Goal: Information Seeking & Learning: Learn about a topic

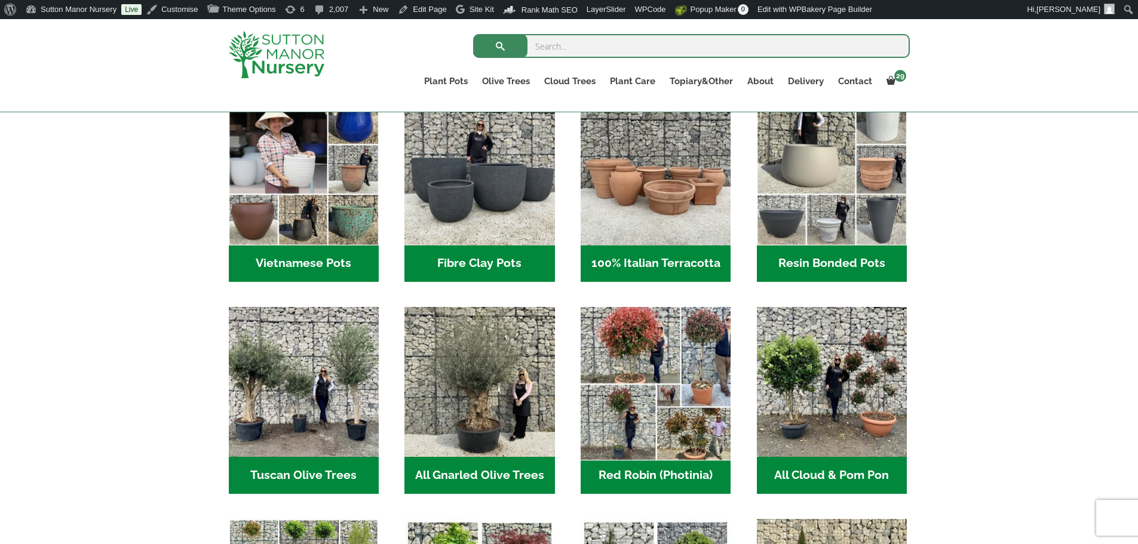
scroll to position [418, 0]
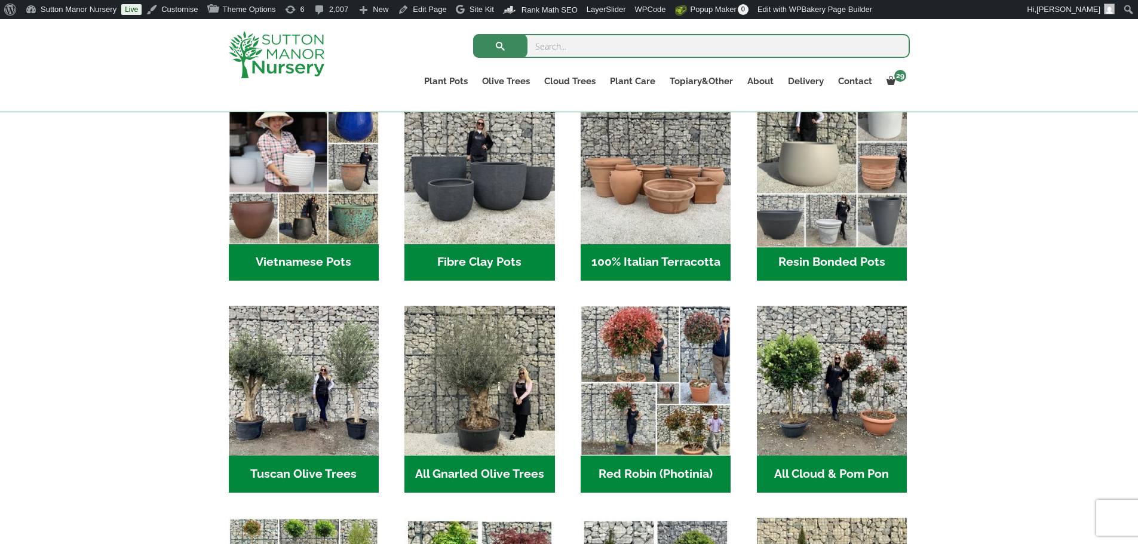
click at [792, 165] on img "Visit product category Resin Bonded Pots" at bounding box center [832, 169] width 158 height 158
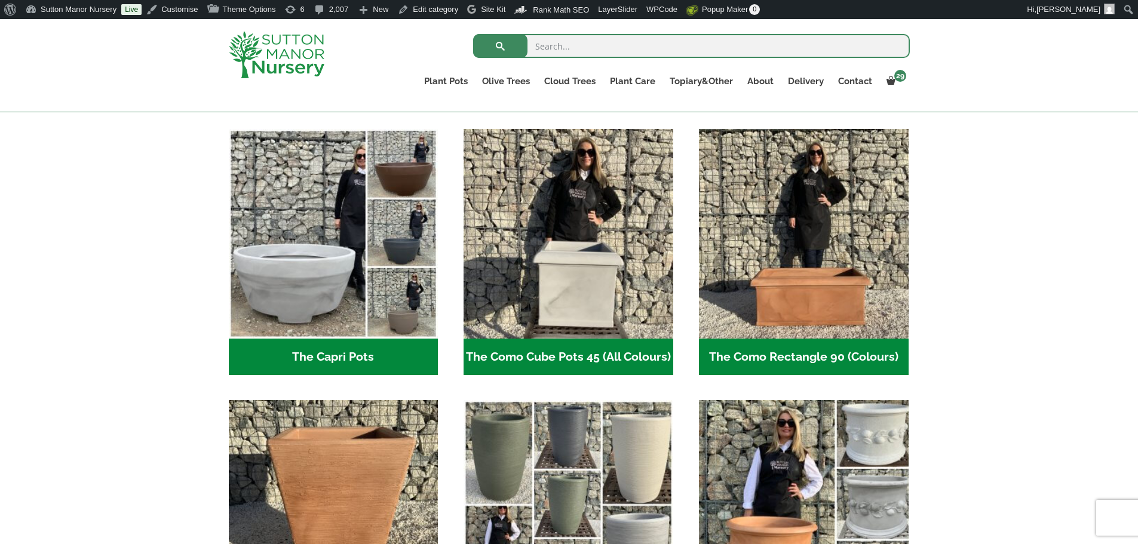
scroll to position [777, 0]
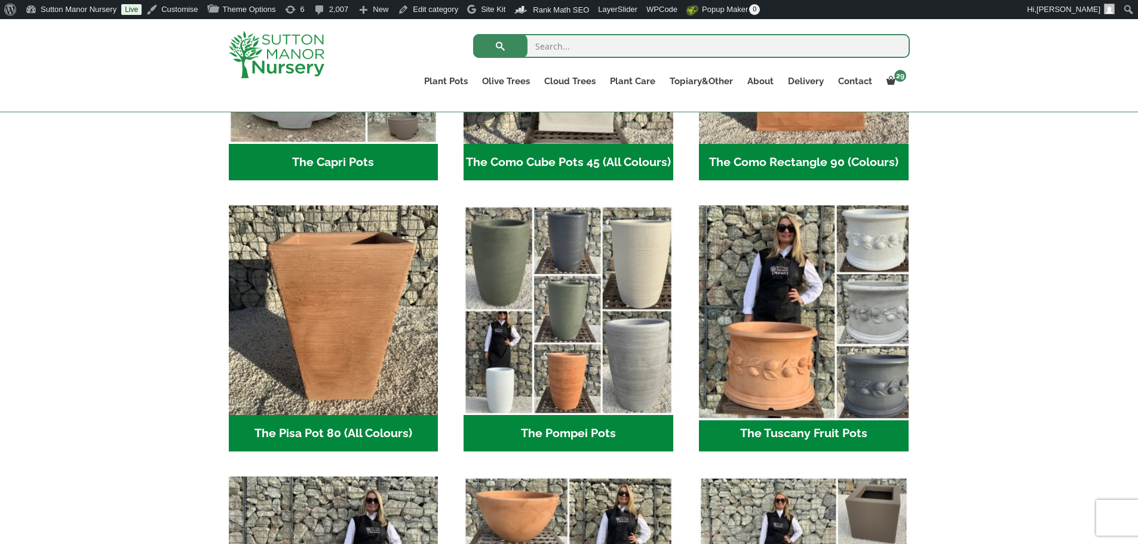
click at [759, 306] on img "Visit product category The Tuscany Fruit Pots" at bounding box center [804, 311] width 220 height 220
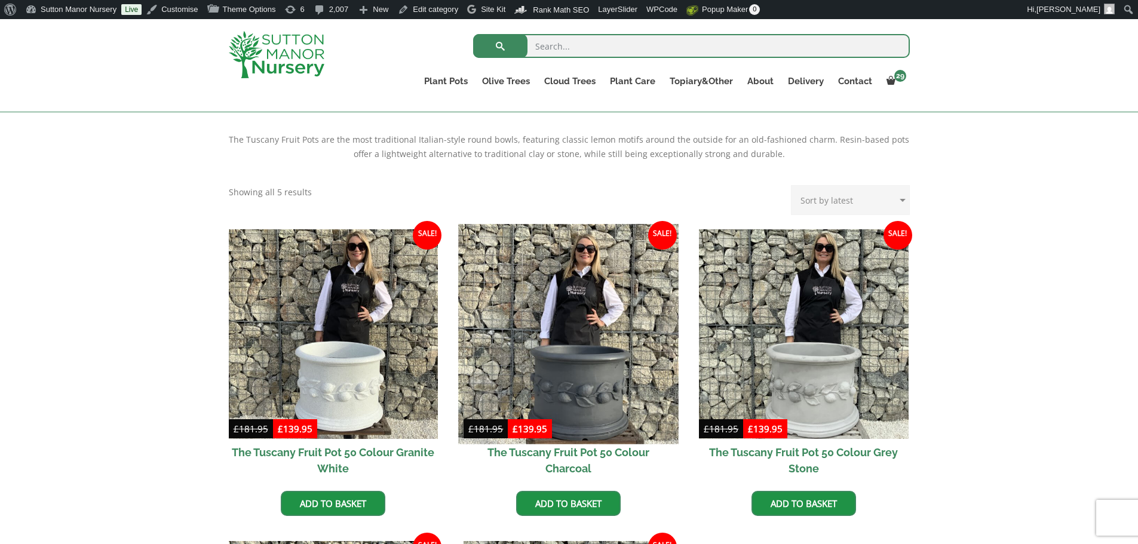
scroll to position [358, 0]
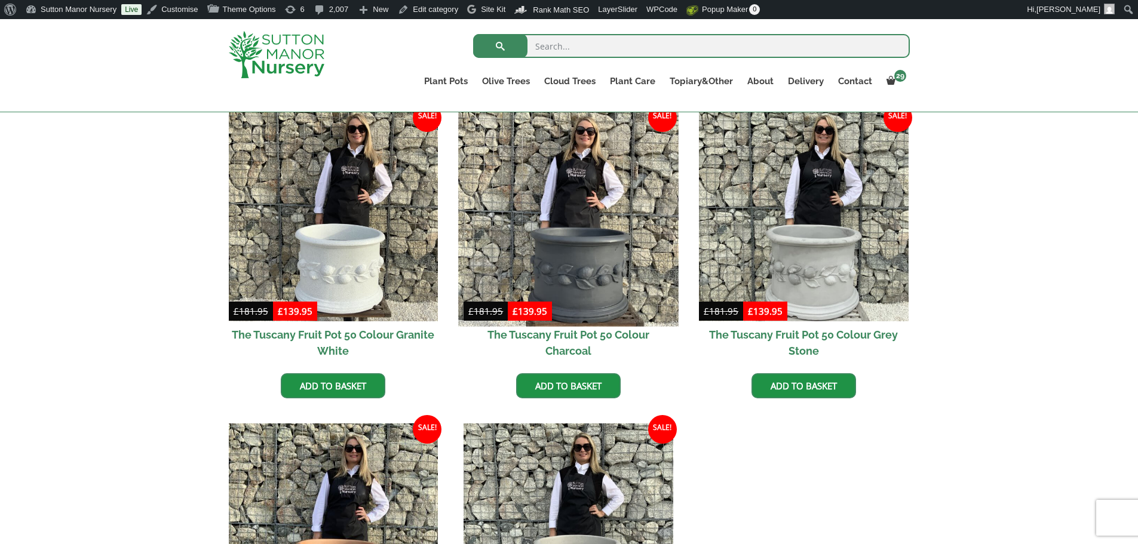
click at [513, 294] on img at bounding box center [569, 216] width 220 height 220
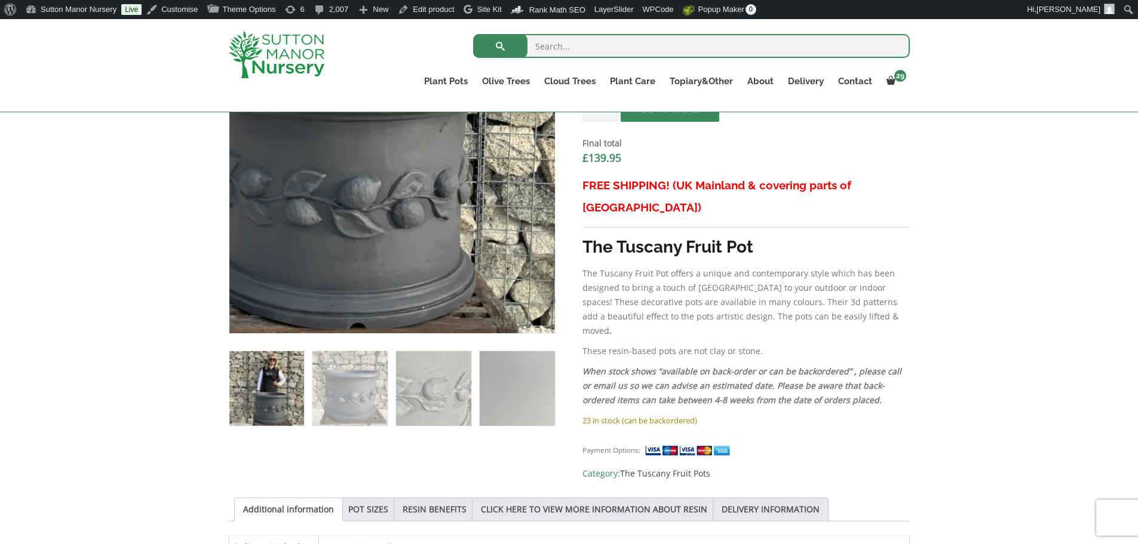
scroll to position [717, 0]
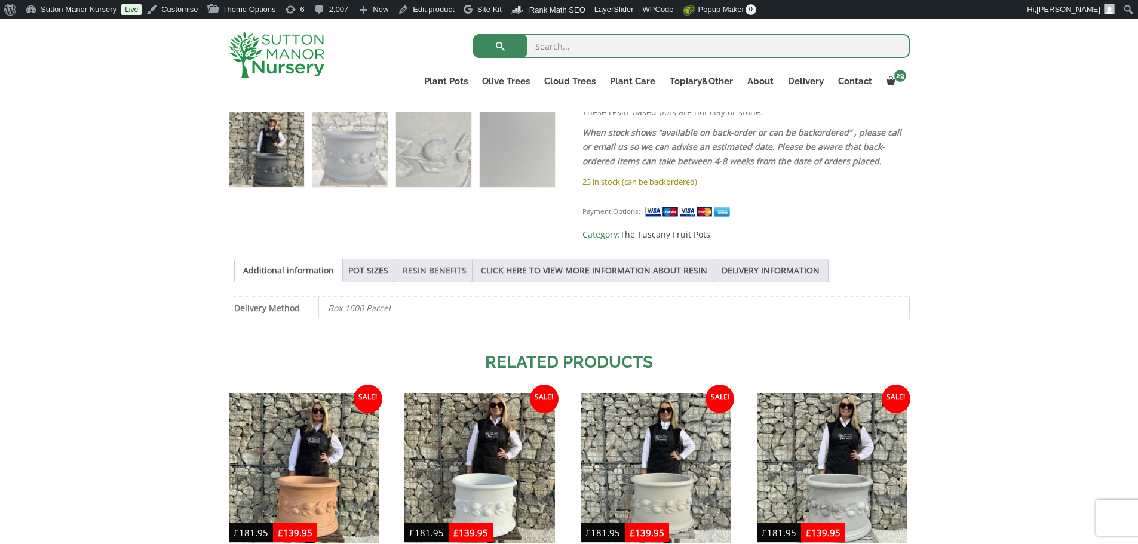
click at [441, 259] on link "RESIN BENEFITS" at bounding box center [435, 270] width 64 height 23
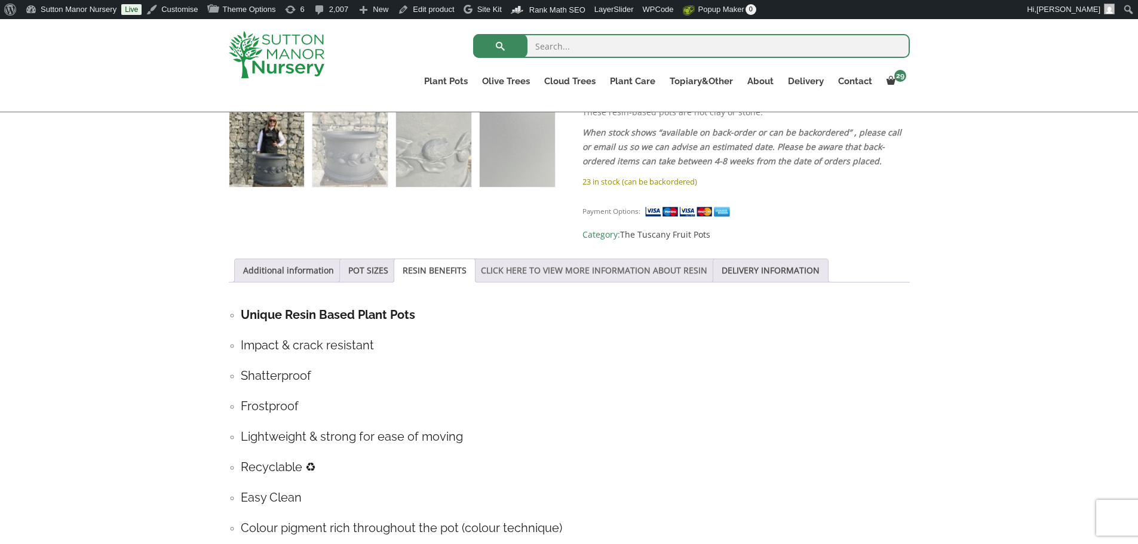
click at [538, 259] on link "CLICK HERE TO VIEW MORE INFORMATION ABOUT RESIN" at bounding box center [594, 270] width 226 height 23
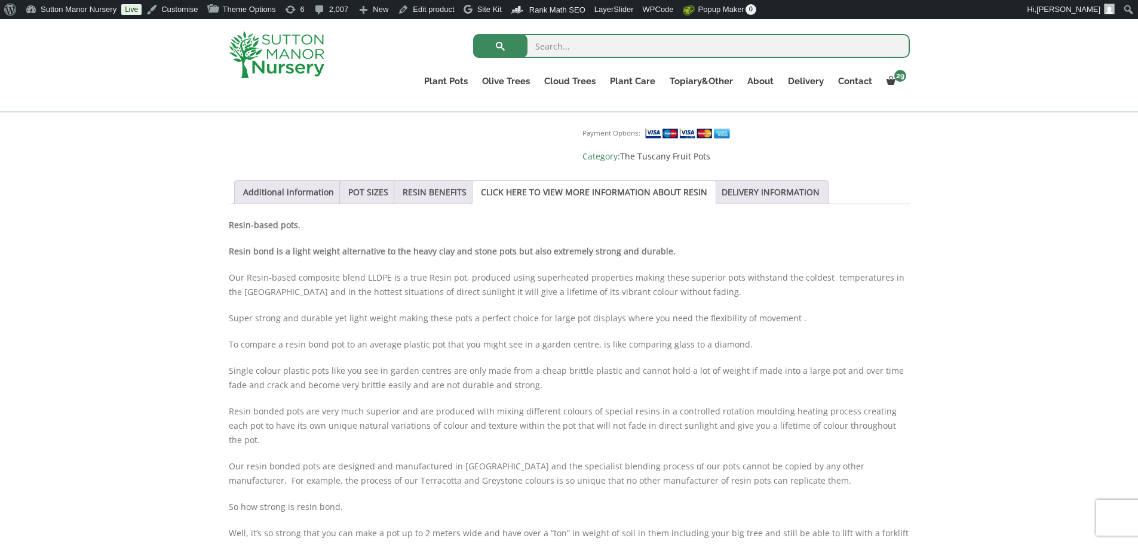
scroll to position [777, 0]
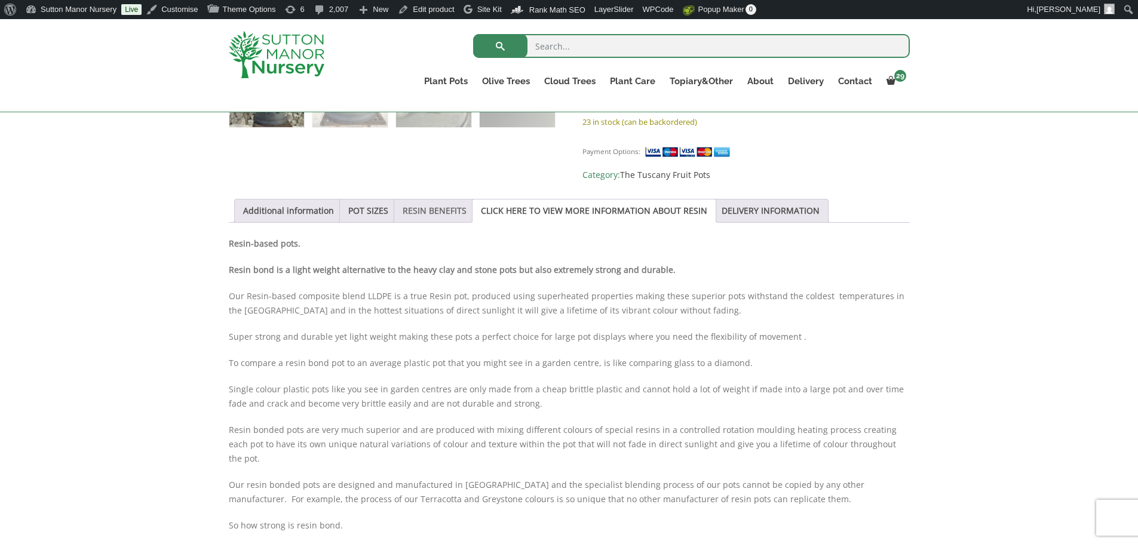
click at [421, 200] on link "RESIN BENEFITS" at bounding box center [435, 211] width 64 height 23
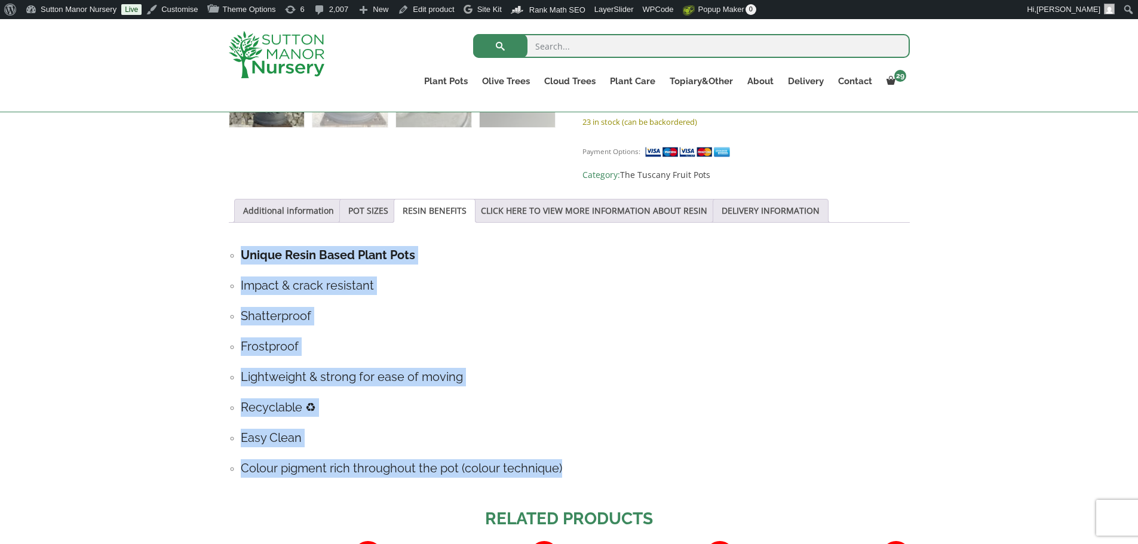
drag, startPoint x: 229, startPoint y: 214, endPoint x: 564, endPoint y: 439, distance: 403.2
click at [564, 439] on ul "Unique Resin Based Plant Pots Impact & crack resistant Shatterproof Frostproof …" at bounding box center [569, 362] width 681 height 232
copy ul "Unique Resin Based Plant Pots Impact & crack resistant Shatterproof Frostproof …"
